Goal: Complete application form

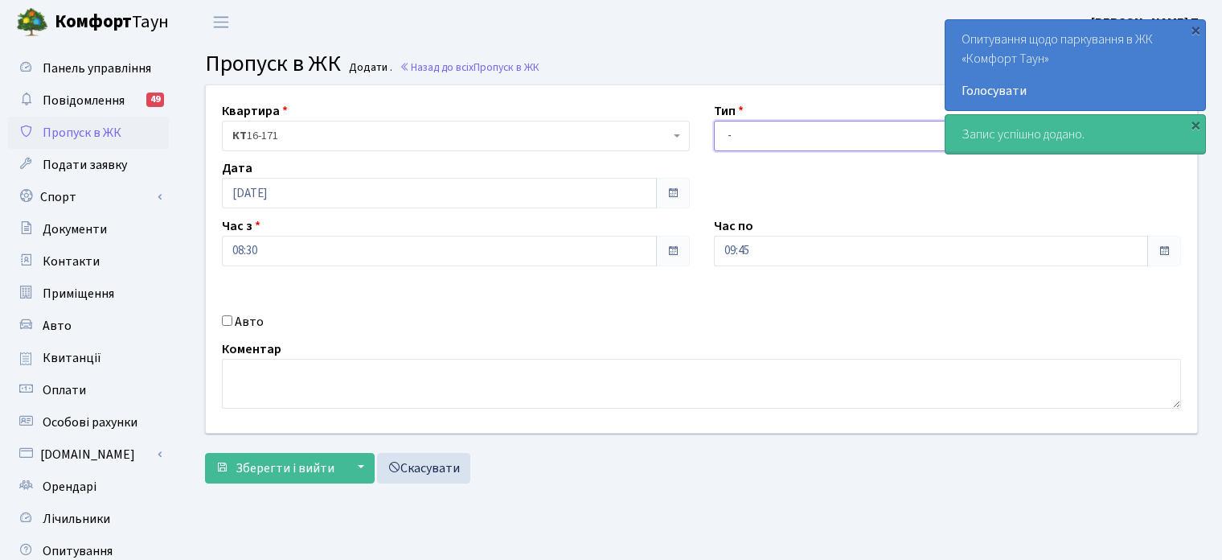
click at [787, 129] on select "- Доставка Таксі Гості Сервіс" at bounding box center [948, 136] width 468 height 31
select select "3"
click at [714, 121] on select "- Доставка Таксі Гості Сервіс" at bounding box center [948, 136] width 468 height 31
click at [290, 454] on button "Зберегти і вийти" at bounding box center [275, 468] width 140 height 31
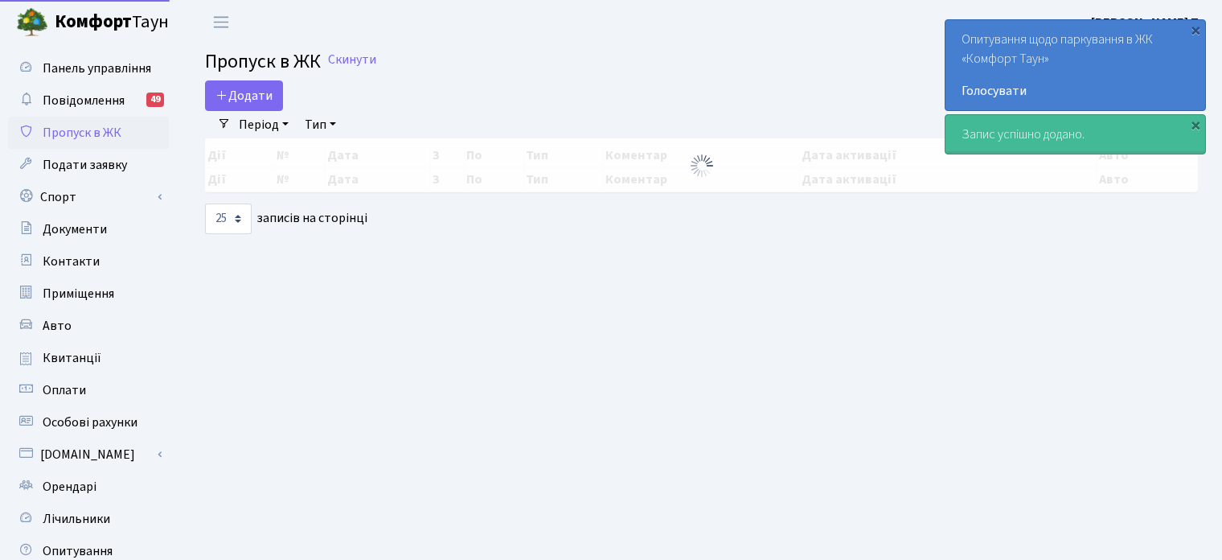
select select "25"
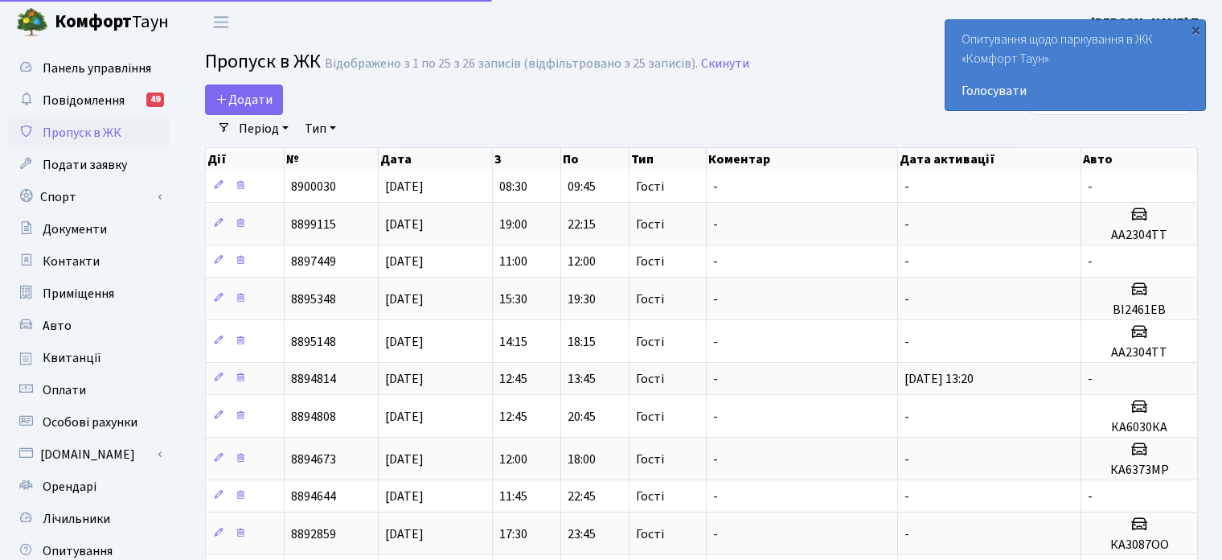
select select "25"
